Goal: Check status: Check status

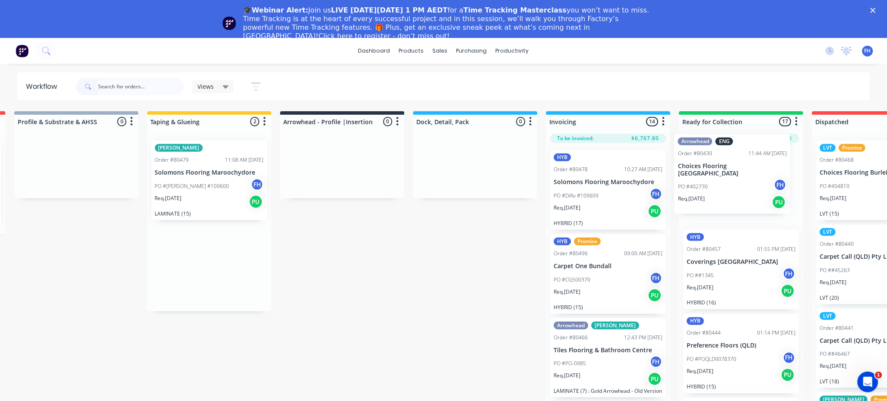
scroll to position [0, 410]
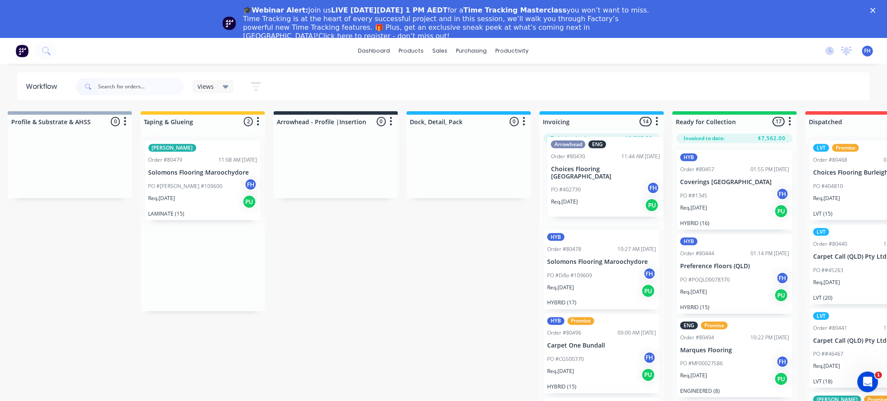
drag, startPoint x: 251, startPoint y: 270, endPoint x: 602, endPoint y: 183, distance: 361.6
click at [602, 183] on div "Submitted 37 Summaries Total order value Invoiced to date To be invoiced Arrowh…" at bounding box center [366, 276] width 1565 height 330
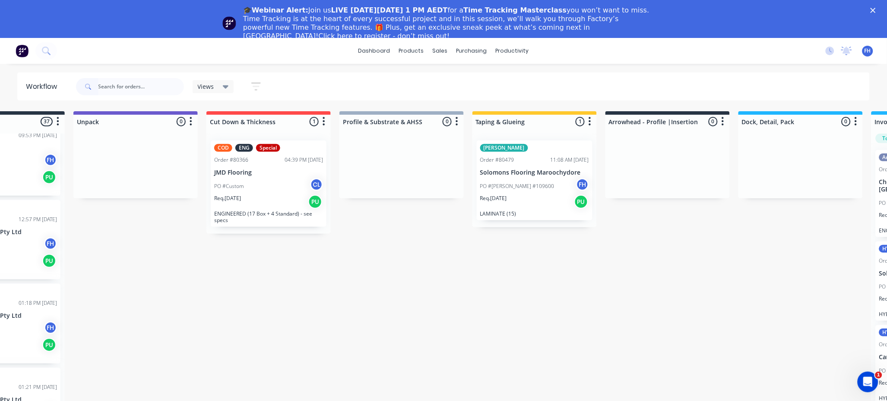
scroll to position [0, 0]
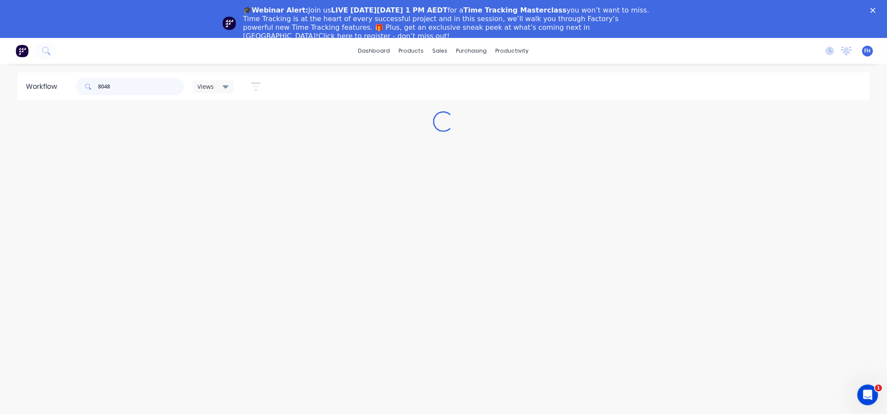
type input "80488"
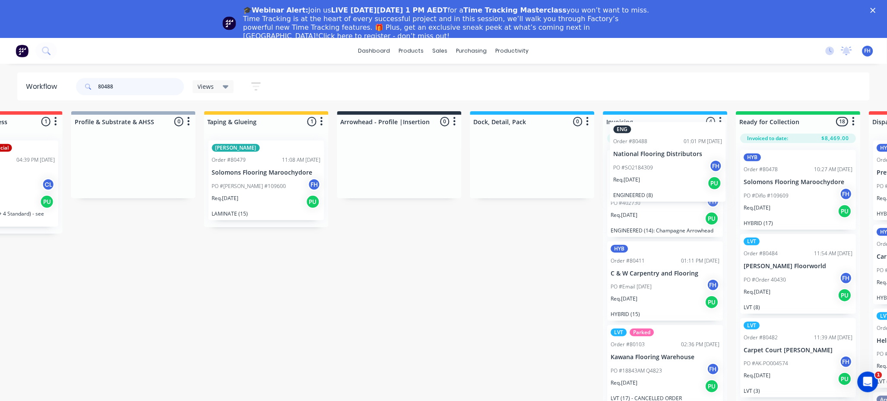
scroll to position [0, 347]
drag, startPoint x: 66, startPoint y: 187, endPoint x: 606, endPoint y: 145, distance: 541.6
click at [628, 155] on div "Submitted 40 Summaries Total order value Invoiced to date To be invoiced Arrowh…" at bounding box center [428, 276] width 1565 height 330
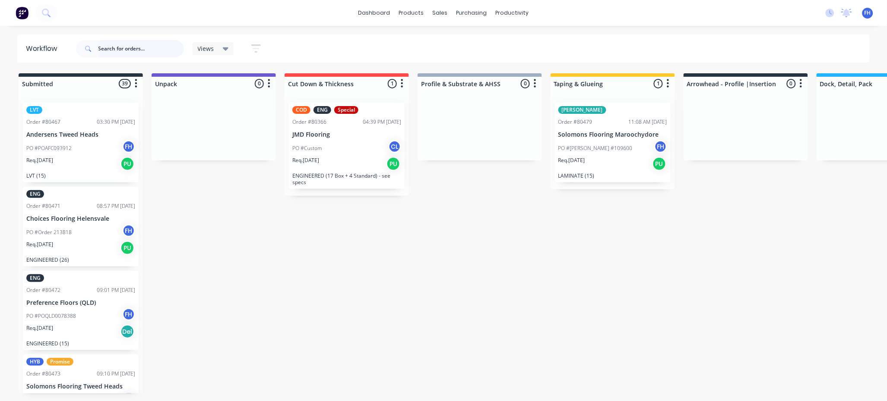
click at [129, 44] on input "text" at bounding box center [140, 48] width 85 height 17
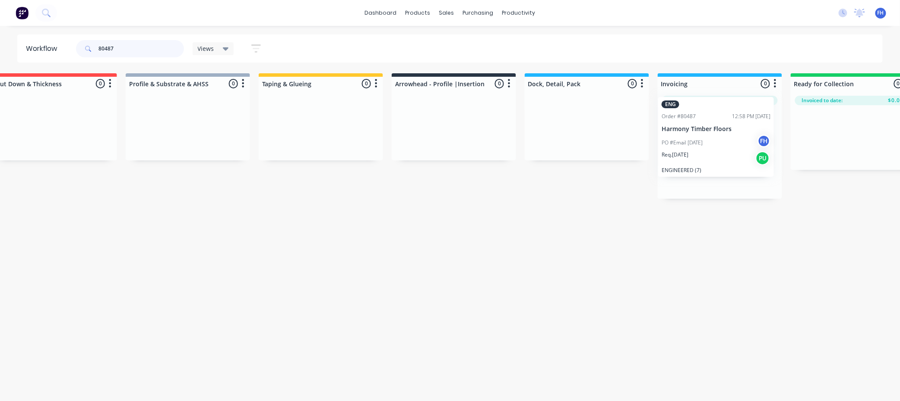
scroll to position [0, 299]
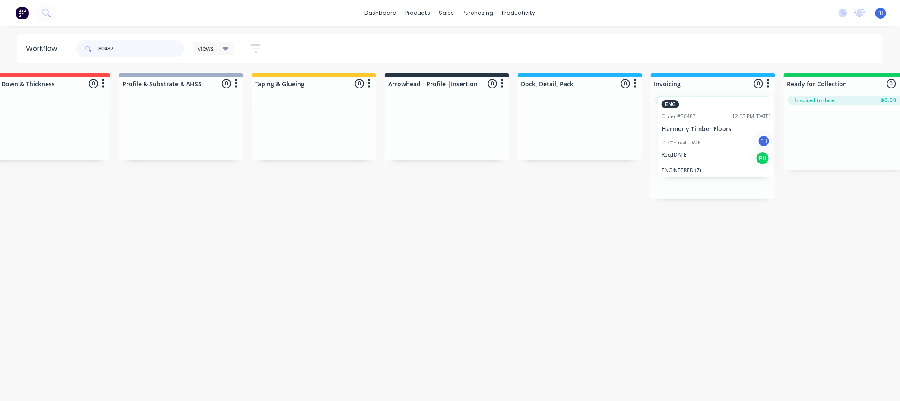
drag, startPoint x: 76, startPoint y: 161, endPoint x: 712, endPoint y: 140, distance: 636.6
click at [715, 145] on div "Submitted 1 Summaries Total order value Invoiced to date To be invoiced ENG Ord…" at bounding box center [477, 136] width 1565 height 126
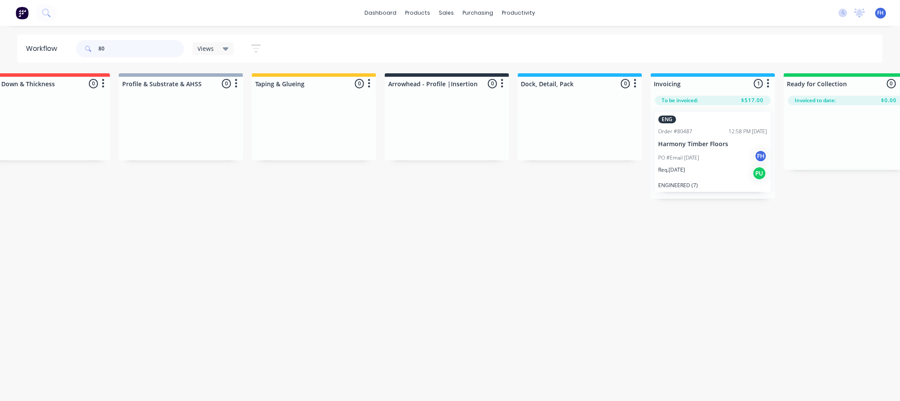
type input "8"
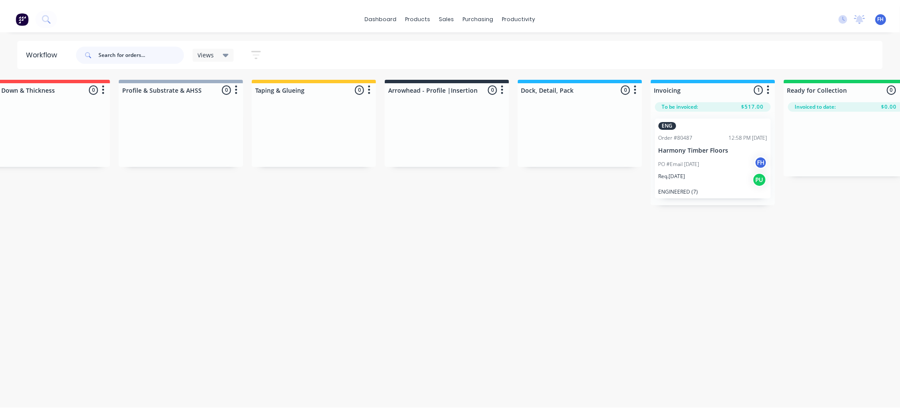
scroll to position [0, 0]
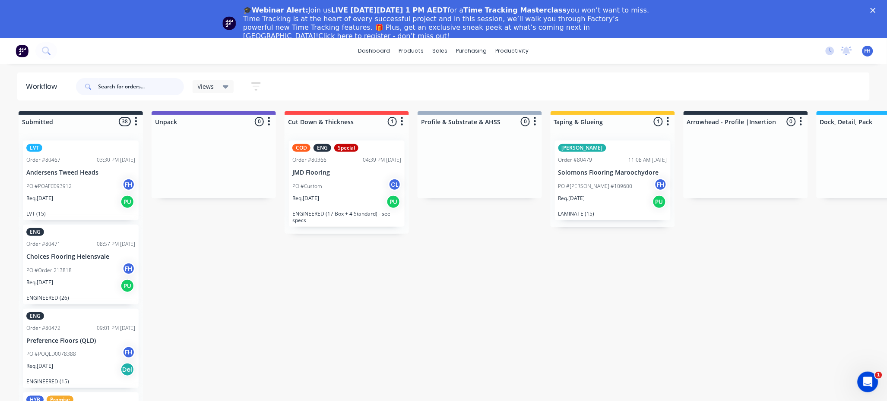
drag, startPoint x: 101, startPoint y: 83, endPoint x: 90, endPoint y: 76, distance: 13.5
click at [98, 82] on div at bounding box center [130, 86] width 108 height 17
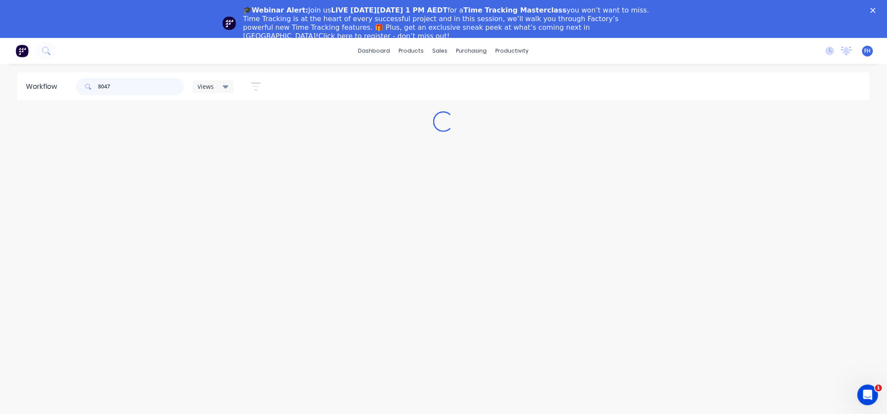
type input "80472"
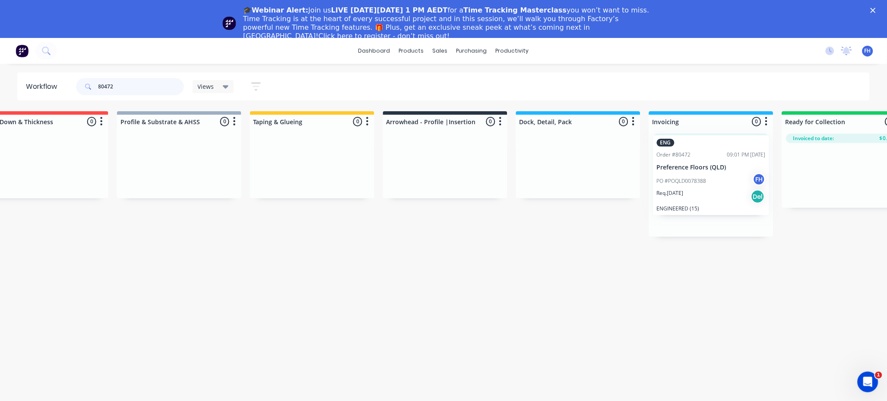
drag, startPoint x: 92, startPoint y: 189, endPoint x: 709, endPoint y: 170, distance: 617.6
click at [714, 179] on div "Submitted 1 Summaries Total order value Invoiced to date To be invoiced ENG Ord…" at bounding box center [475, 174] width 1565 height 126
